Goal: Transaction & Acquisition: Purchase product/service

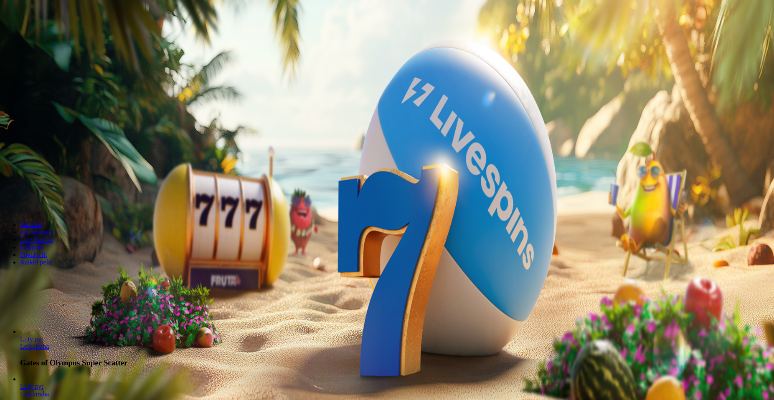
click at [49, 33] on span "Kirjaudu" at bounding box center [58, 30] width 20 height 6
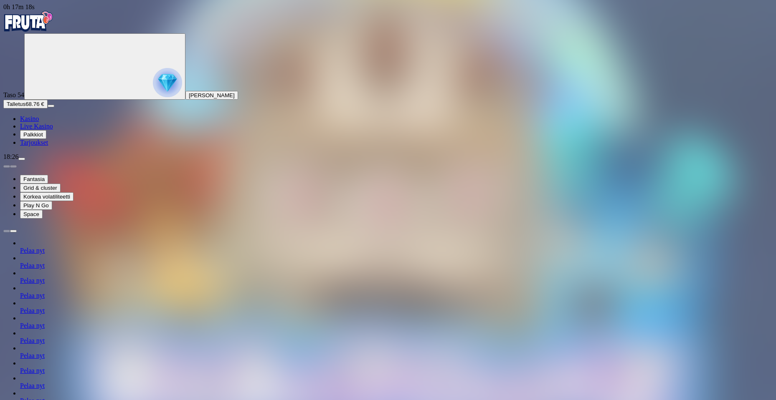
click at [13, 231] on span "chevron-right icon" at bounding box center [13, 231] width 0 height 0
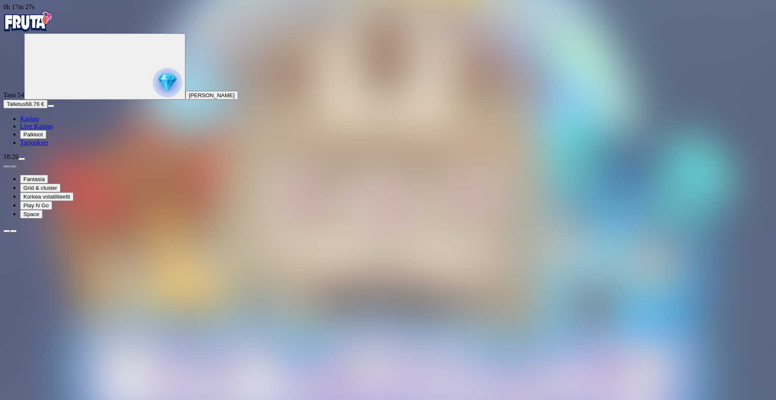
click at [13, 231] on span "chevron-right icon" at bounding box center [13, 231] width 0 height 0
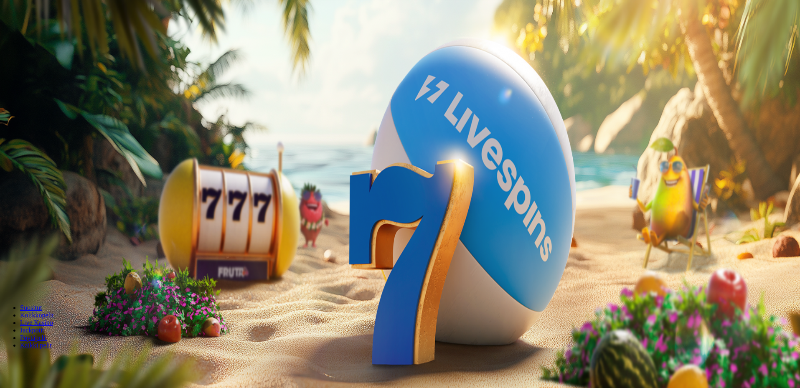
click at [25, 107] on span "Talletus" at bounding box center [16, 104] width 19 height 6
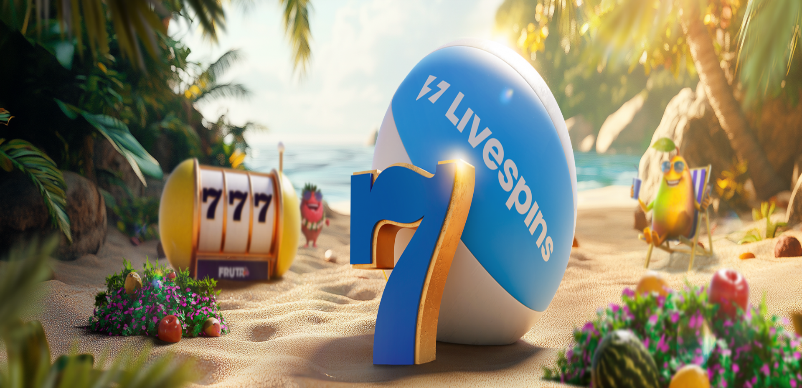
drag, startPoint x: 191, startPoint y: 55, endPoint x: 181, endPoint y: 78, distance: 24.9
click at [188, 210] on form "€50 €150 €250 *** € TALLETA JA PELAA 200 kierrätysvapaata ilmaiskierrosta ensit…" at bounding box center [400, 254] width 795 height 88
click at [63, 274] on input "***" at bounding box center [32, 278] width 59 height 8
drag, startPoint x: 180, startPoint y: 69, endPoint x: 76, endPoint y: 76, distance: 105.0
click at [76, 76] on div "0h 23m 19s Taso 54 Markus Axel Väyrynen 1.76 € Talletus 1.76 € Kasino Live Kasi…" at bounding box center [400, 150] width 795 height 295
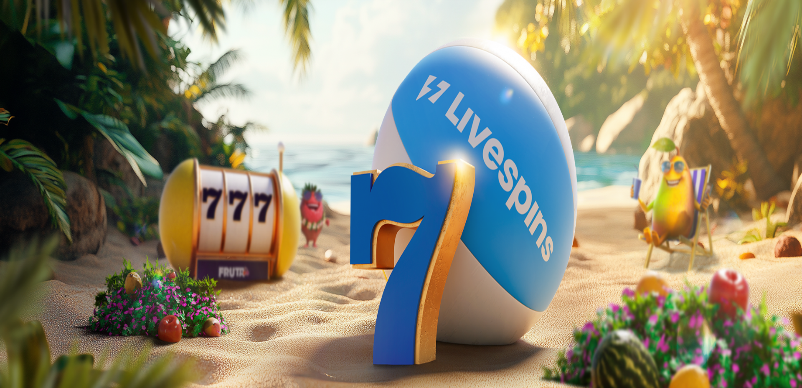
type input "**"
click at [60, 290] on button "TALLETA JA PELAA" at bounding box center [31, 294] width 57 height 9
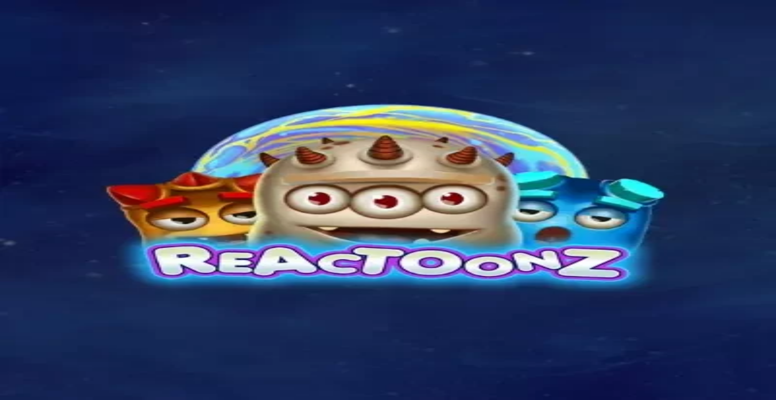
click at [39, 122] on span "Kasino" at bounding box center [29, 118] width 19 height 7
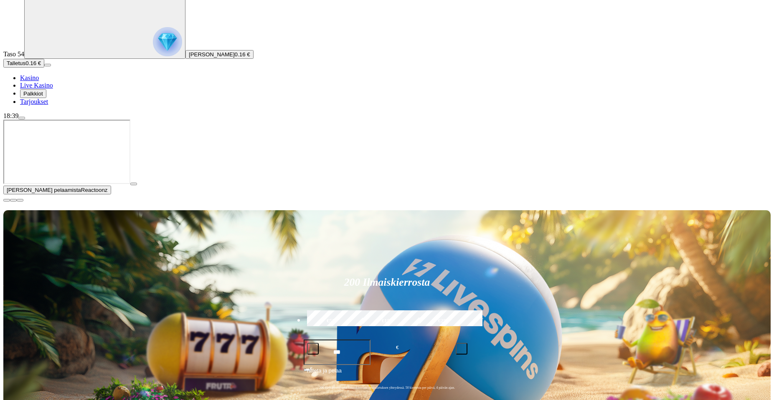
scroll to position [42, 0]
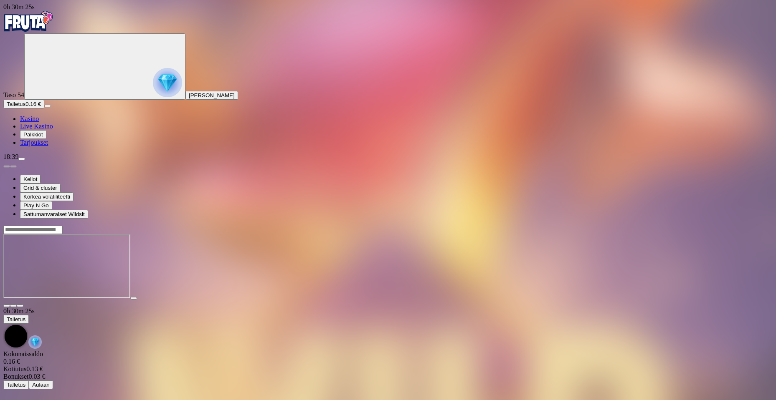
click at [38, 138] on span "Palkkiot" at bounding box center [33, 135] width 20 height 6
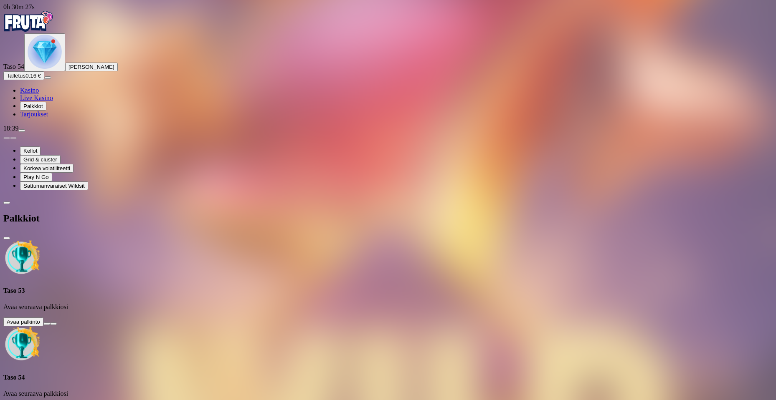
click at [7, 238] on span "close icon" at bounding box center [7, 238] width 0 height 0
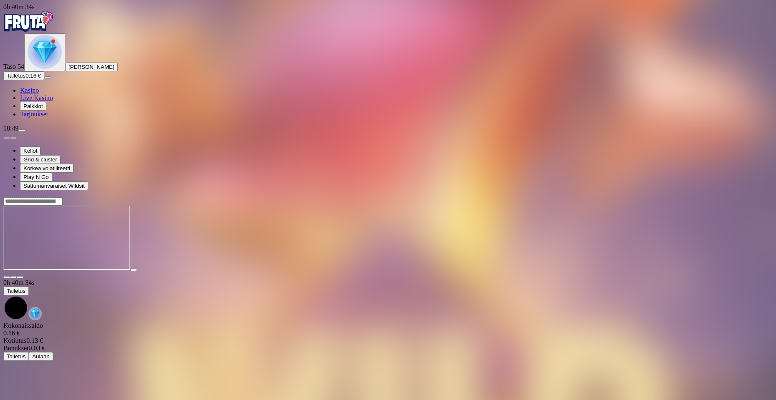
click at [25, 132] on button "menu" at bounding box center [21, 130] width 7 height 3
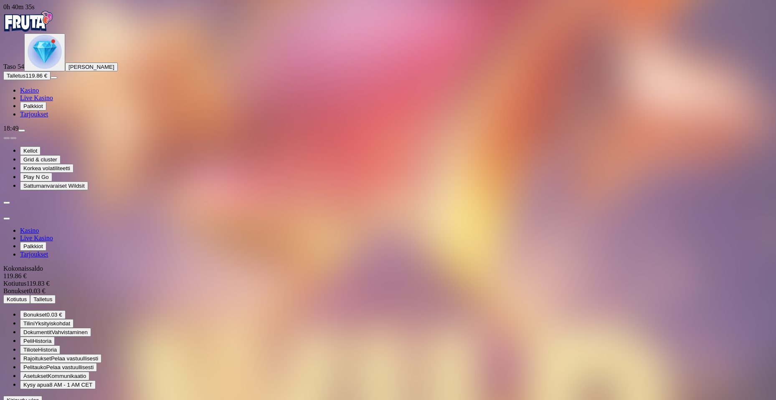
click at [27, 296] on span "Kotiutus" at bounding box center [17, 299] width 20 height 6
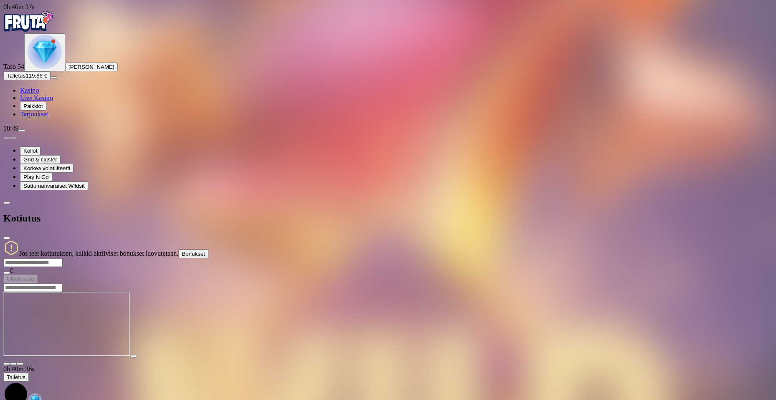
click at [63, 259] on input "number" at bounding box center [32, 263] width 59 height 8
type input "***"
click at [34, 276] on span "Ulosmaksu" at bounding box center [21, 279] width 28 height 6
click at [7, 238] on span "close icon" at bounding box center [7, 238] width 0 height 0
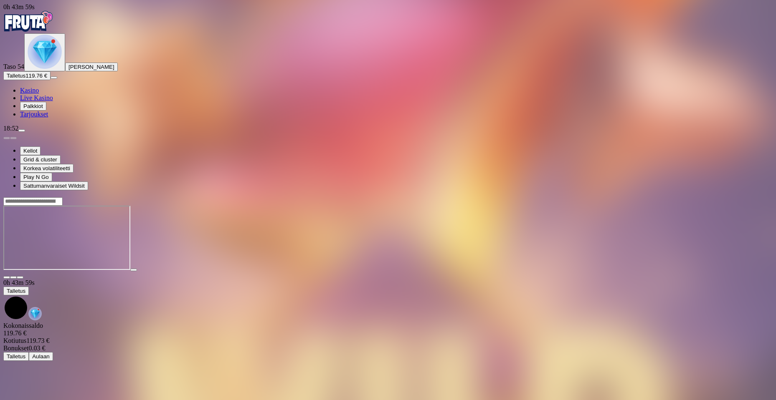
click at [39, 94] on span "Kasino" at bounding box center [29, 90] width 19 height 7
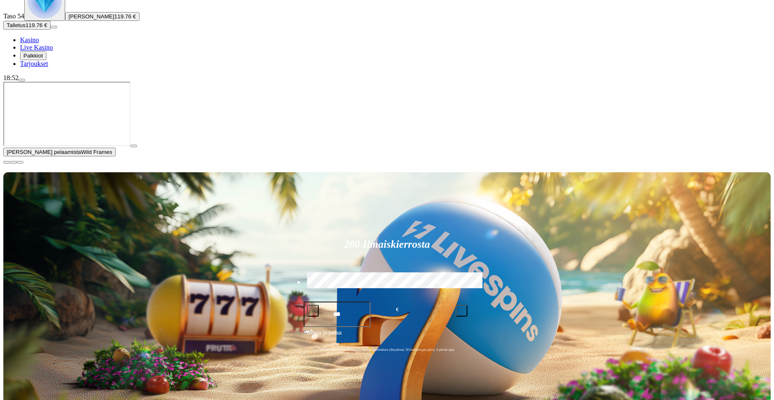
scroll to position [84, 0]
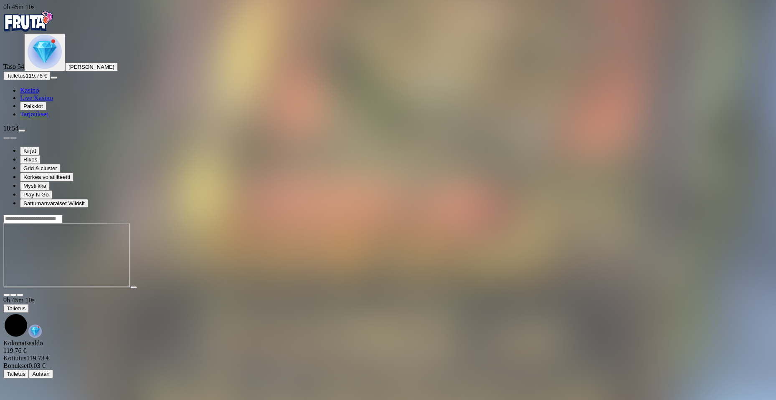
click at [43, 109] on span "Palkkiot" at bounding box center [33, 106] width 20 height 6
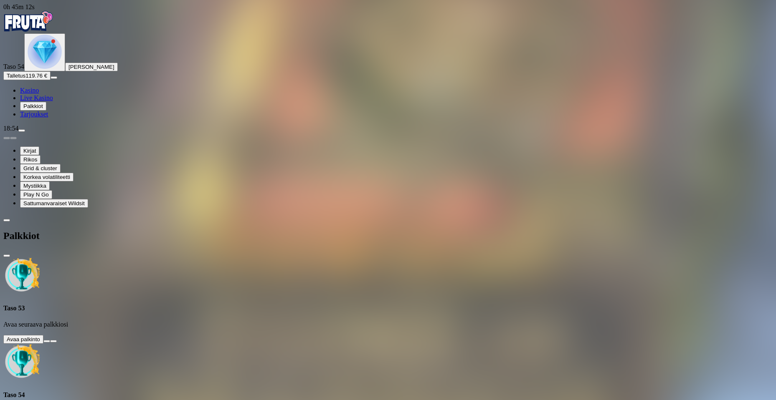
click at [50, 340] on button at bounding box center [46, 341] width 7 height 3
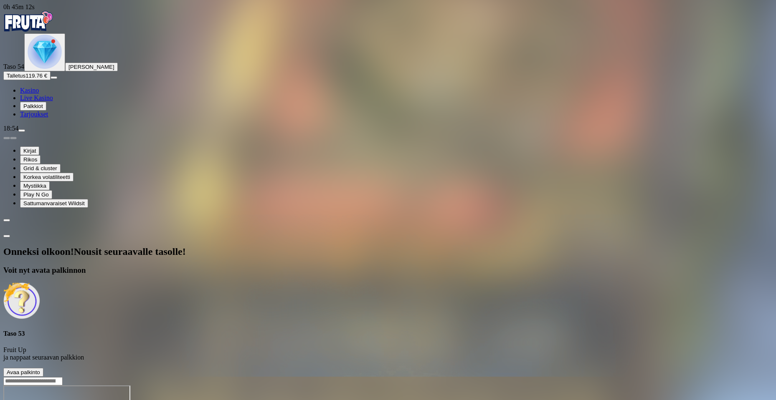
click at [40, 370] on span "Avaa palkinto" at bounding box center [23, 373] width 33 height 6
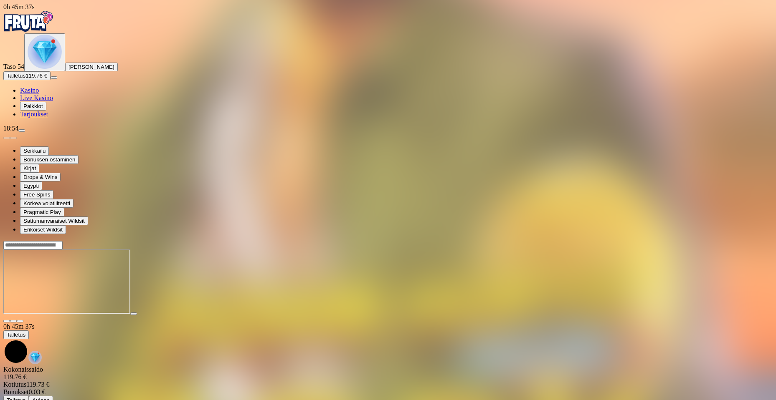
click at [43, 109] on span "Palkkiot" at bounding box center [33, 106] width 20 height 6
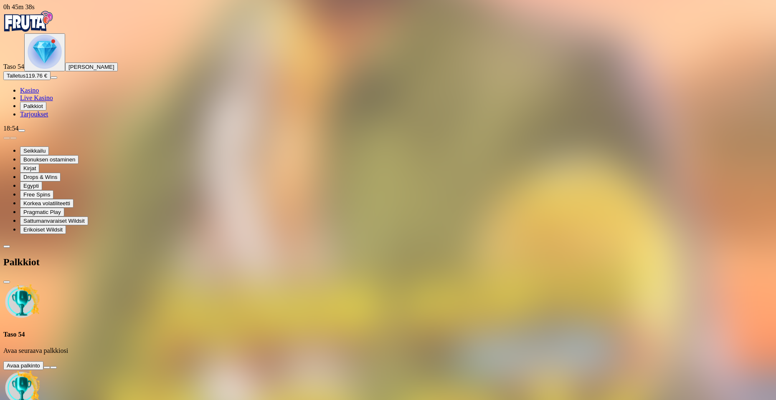
click at [50, 367] on button at bounding box center [46, 368] width 7 height 3
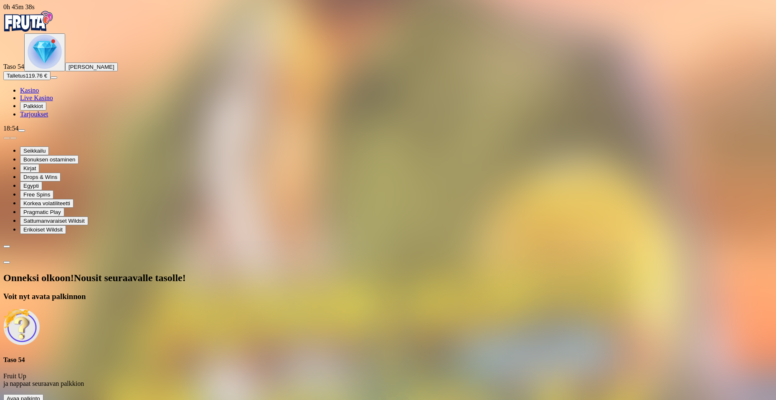
click at [197, 273] on div "Onneksi olkoon! Nousit seuraavalle tasolle! Voit nyt avata palkinnon Taso 54 Fr…" at bounding box center [387, 338] width 769 height 131
click at [40, 396] on span "Avaa palkinto" at bounding box center [23, 399] width 33 height 6
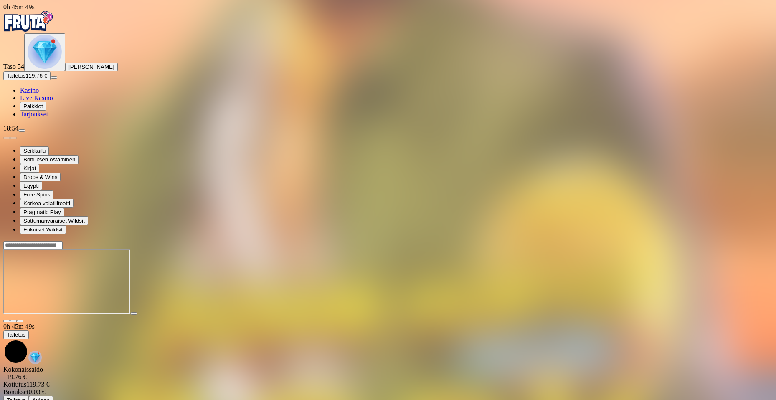
click at [46, 111] on button "Palkkiot" at bounding box center [33, 106] width 26 height 9
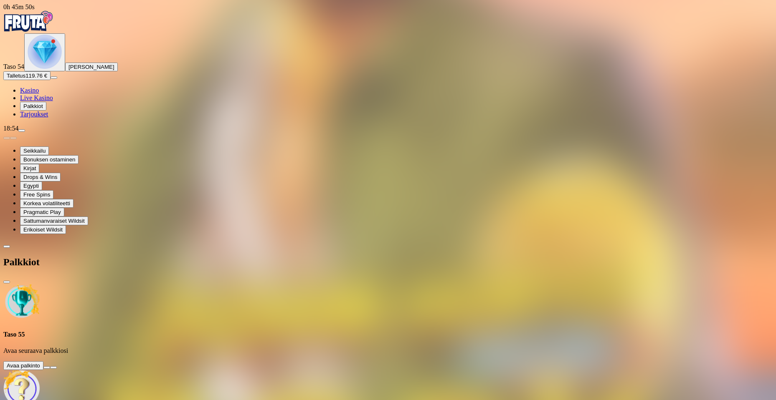
click at [50, 367] on button at bounding box center [46, 368] width 7 height 3
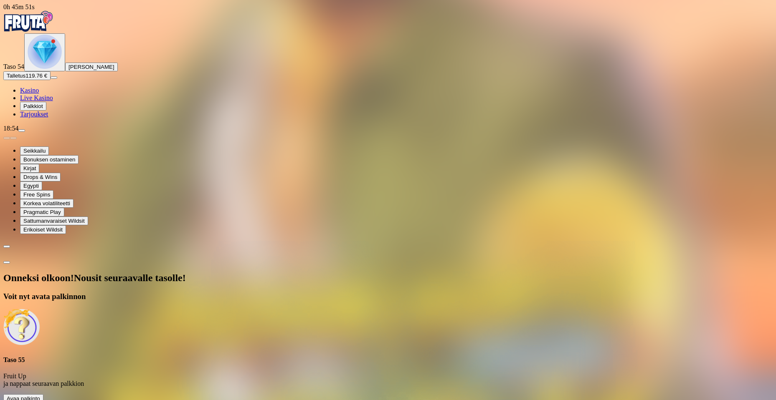
click at [40, 396] on span "Avaa palkinto" at bounding box center [23, 399] width 33 height 6
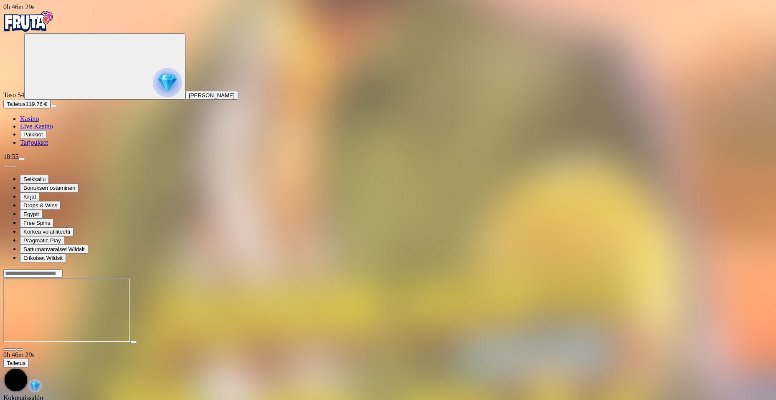
click at [43, 138] on span "Palkkiot" at bounding box center [33, 135] width 20 height 6
